Goal: Task Accomplishment & Management: Manage account settings

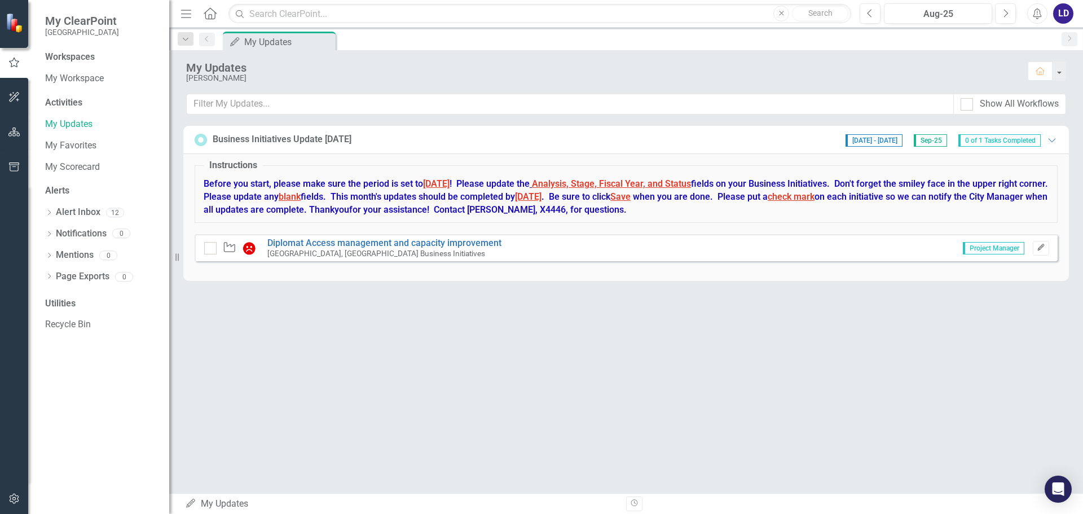
click at [1040, 247] on icon "Edit" at bounding box center [1041, 247] width 8 height 7
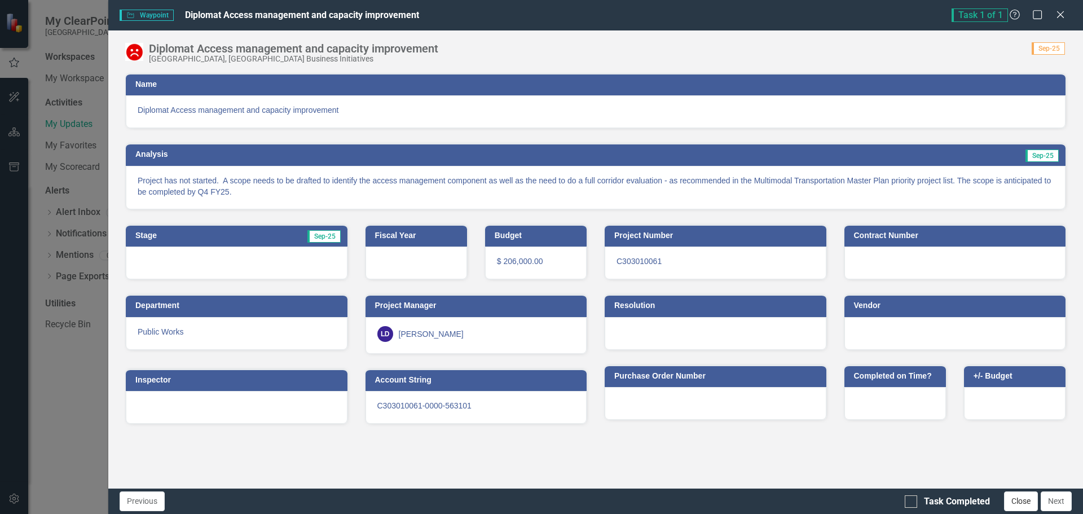
click at [1030, 498] on button "Close" at bounding box center [1021, 501] width 34 height 20
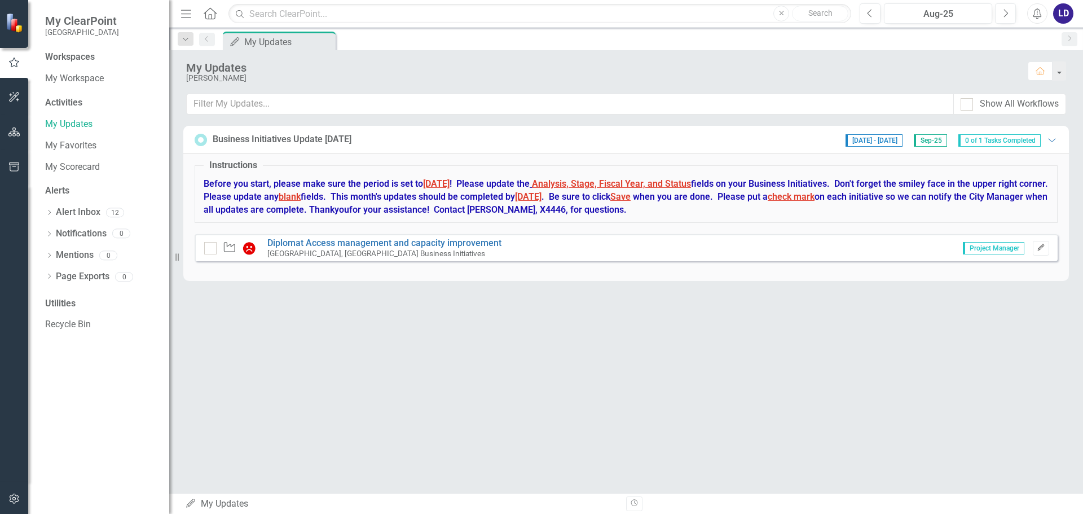
click at [1043, 245] on icon "Edit" at bounding box center [1041, 247] width 8 height 7
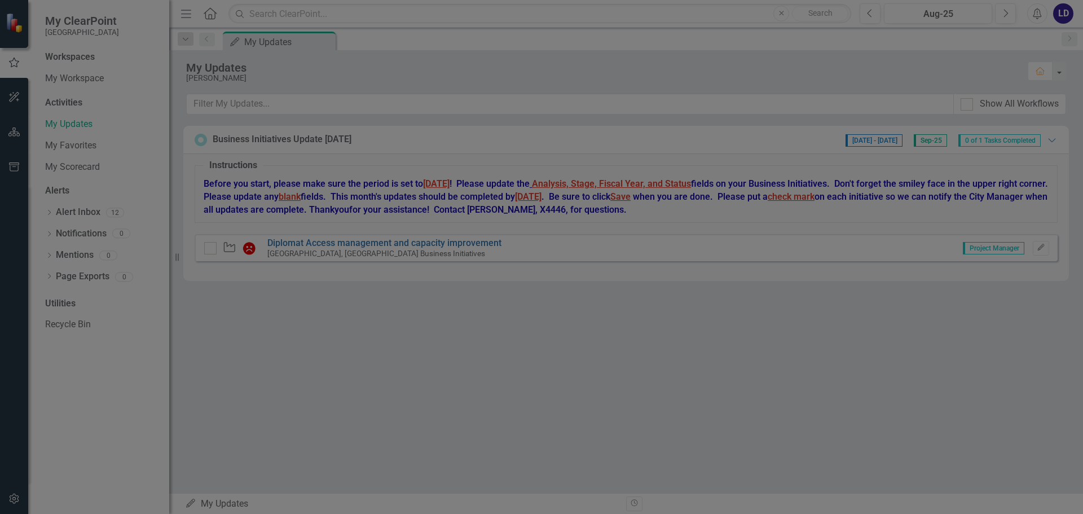
click at [1060, 17] on icon "Close" at bounding box center [1060, 14] width 14 height 11
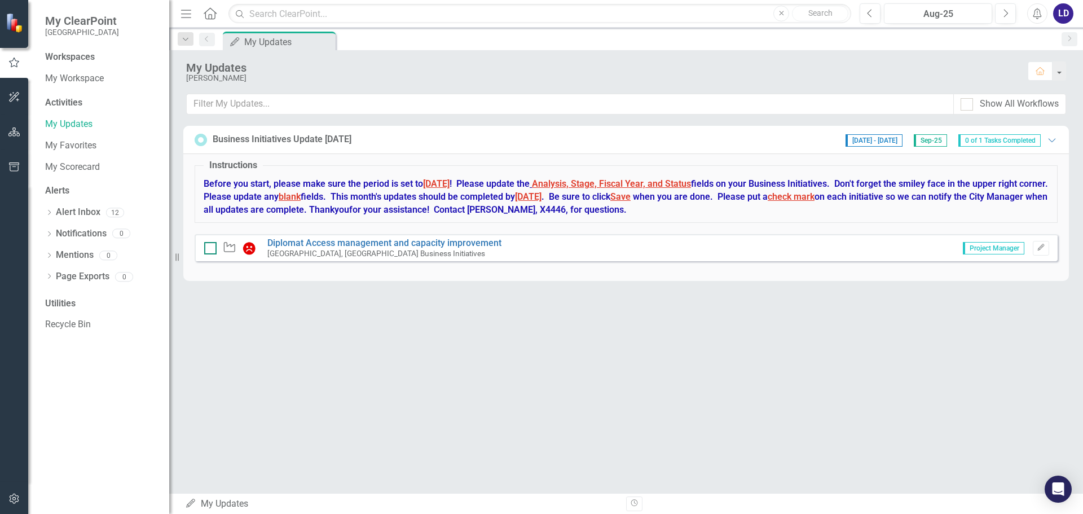
click at [209, 245] on input "checkbox" at bounding box center [207, 245] width 7 height 7
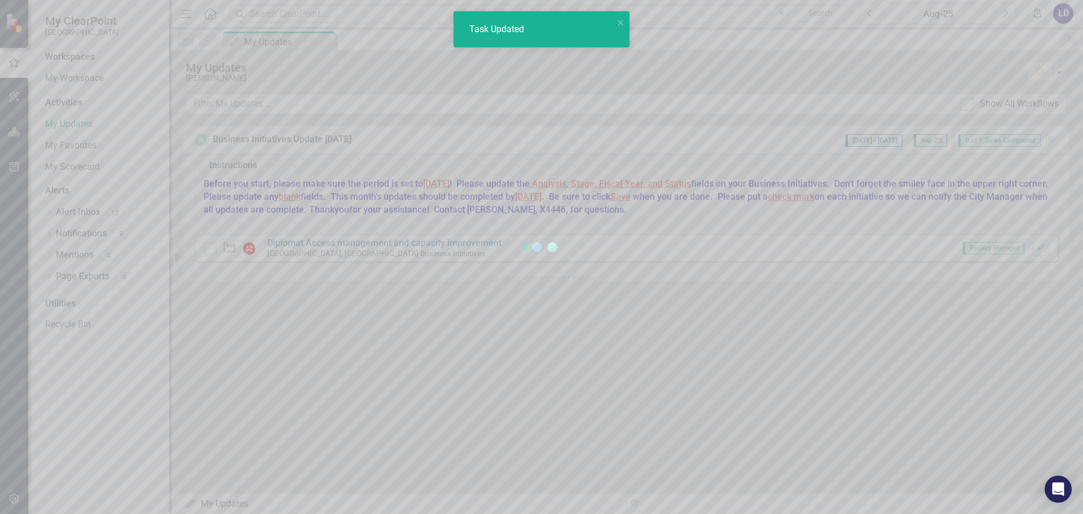
checkbox input "true"
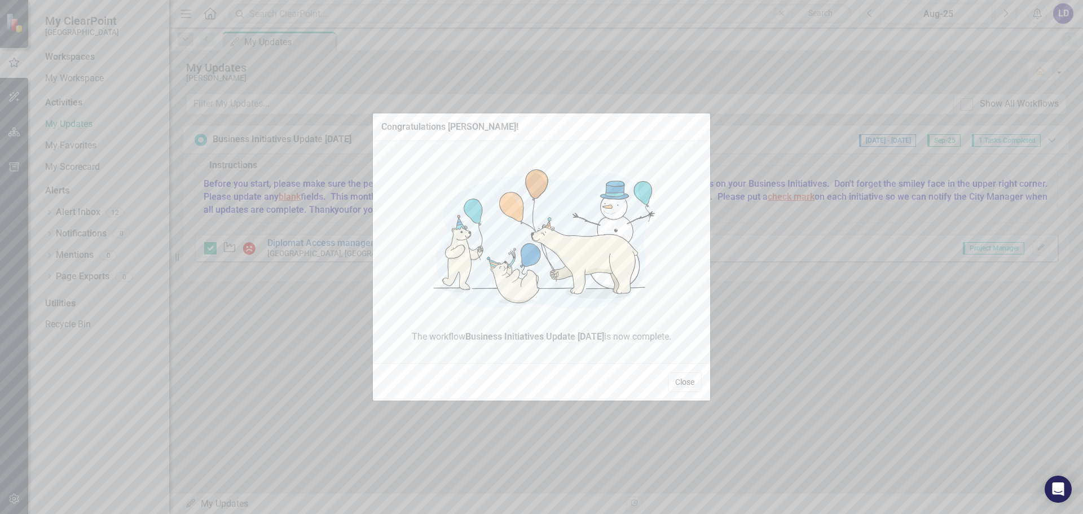
click at [684, 386] on button "Close" at bounding box center [685, 382] width 34 height 20
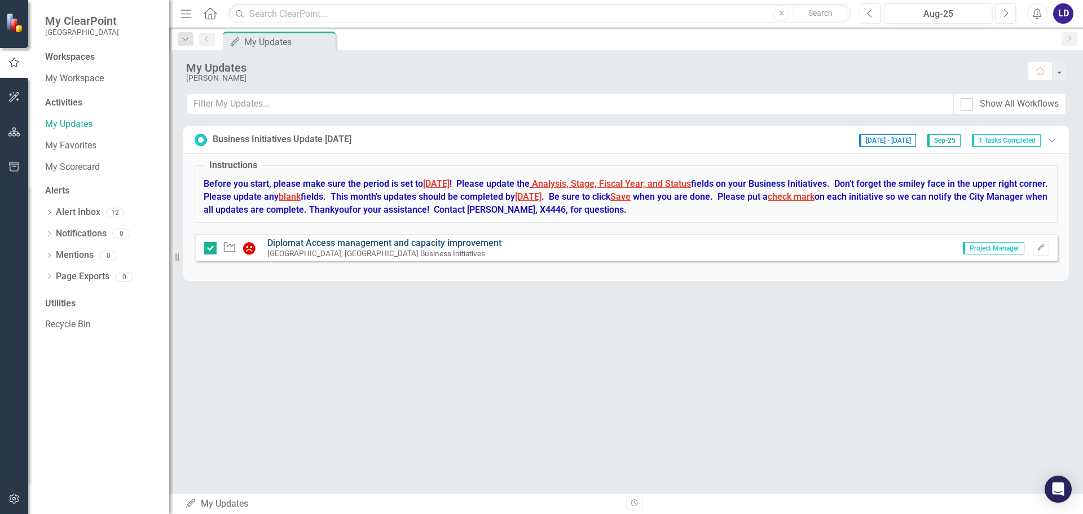
click at [329, 240] on link "Diplomat Access management and capacity improvement" at bounding box center [384, 243] width 234 height 11
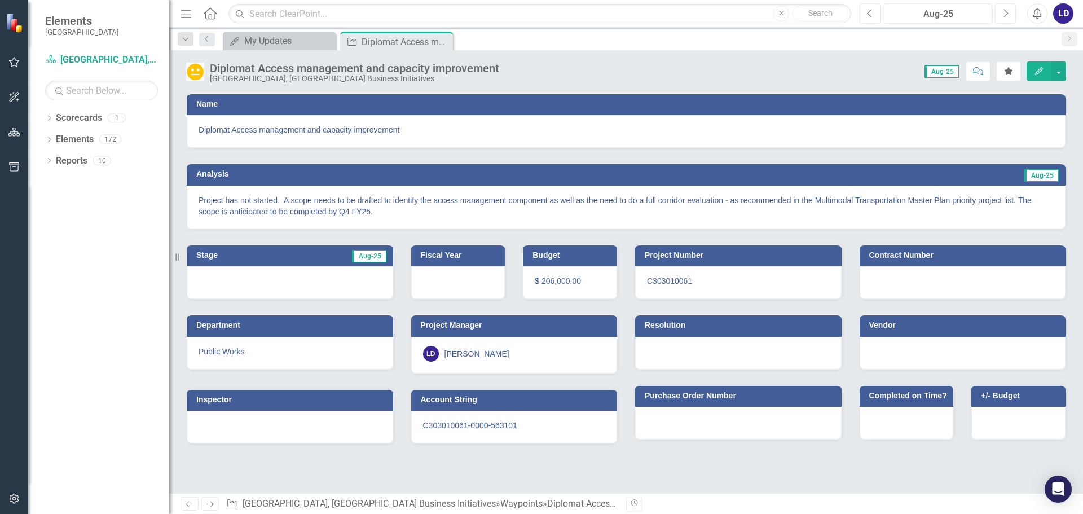
click at [1045, 71] on button "Edit" at bounding box center [1039, 71] width 25 height 20
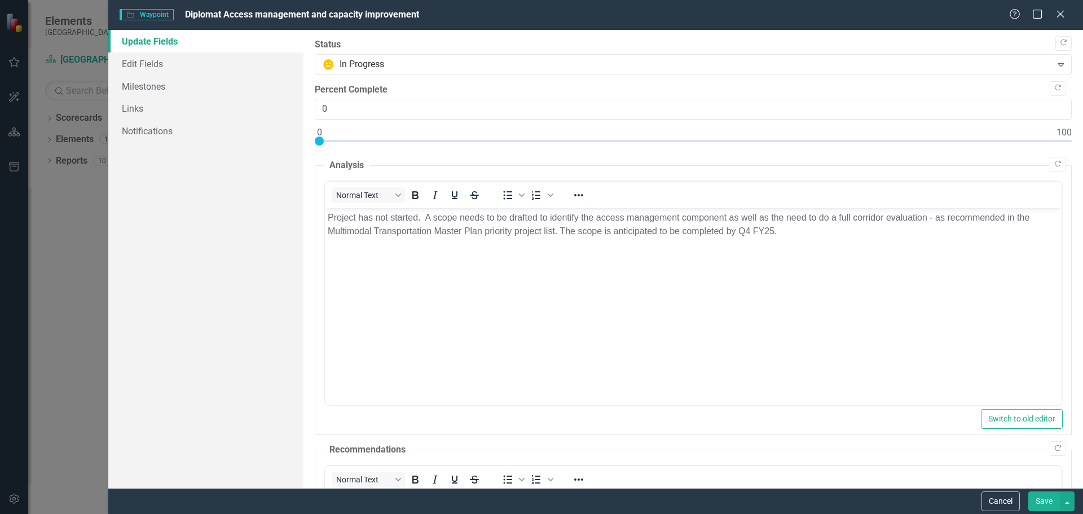
click at [1039, 491] on button "Save" at bounding box center [1044, 501] width 32 height 20
